Goal: Navigation & Orientation: Find specific page/section

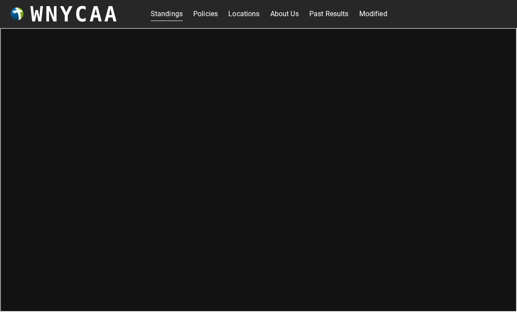
click at [375, 15] on link "Modified" at bounding box center [373, 14] width 28 height 14
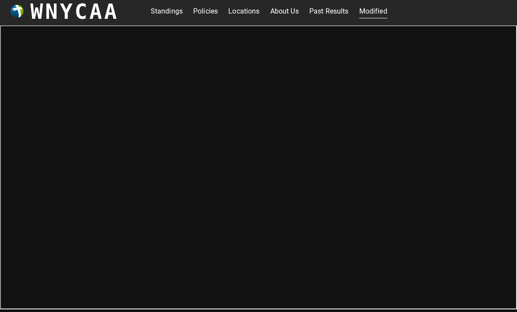
scroll to position [3, 0]
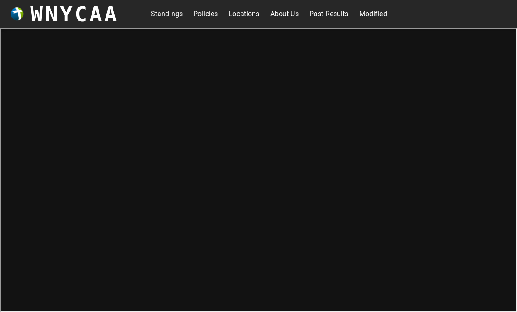
click at [386, 13] on link "Modified" at bounding box center [373, 14] width 28 height 14
